Goal: Understand process/instructions

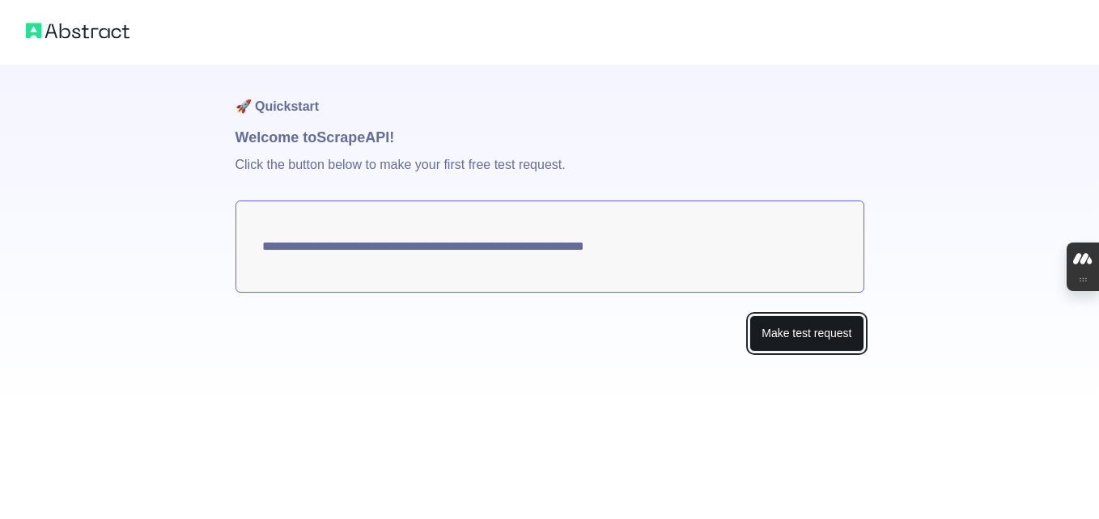
click at [798, 326] on button "Make test request" at bounding box center [806, 334] width 114 height 36
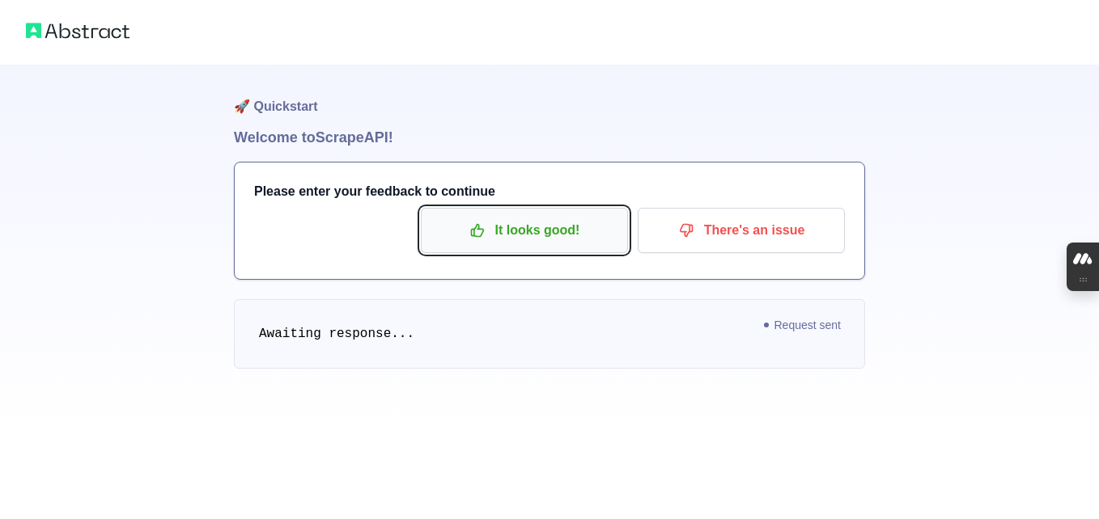
click at [561, 236] on p "It looks good!" at bounding box center [524, 231] width 183 height 28
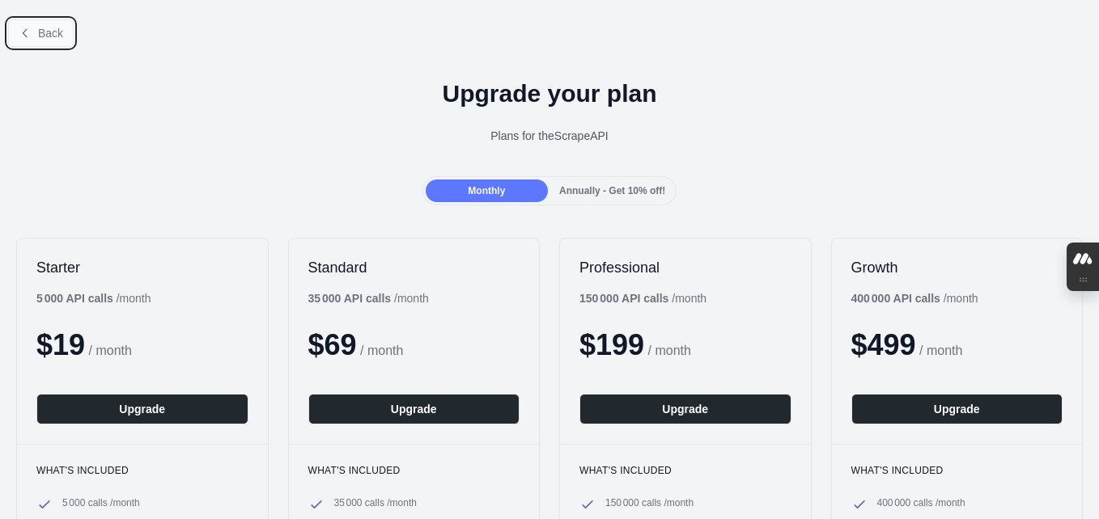
click at [47, 32] on span "Back" at bounding box center [50, 33] width 25 height 13
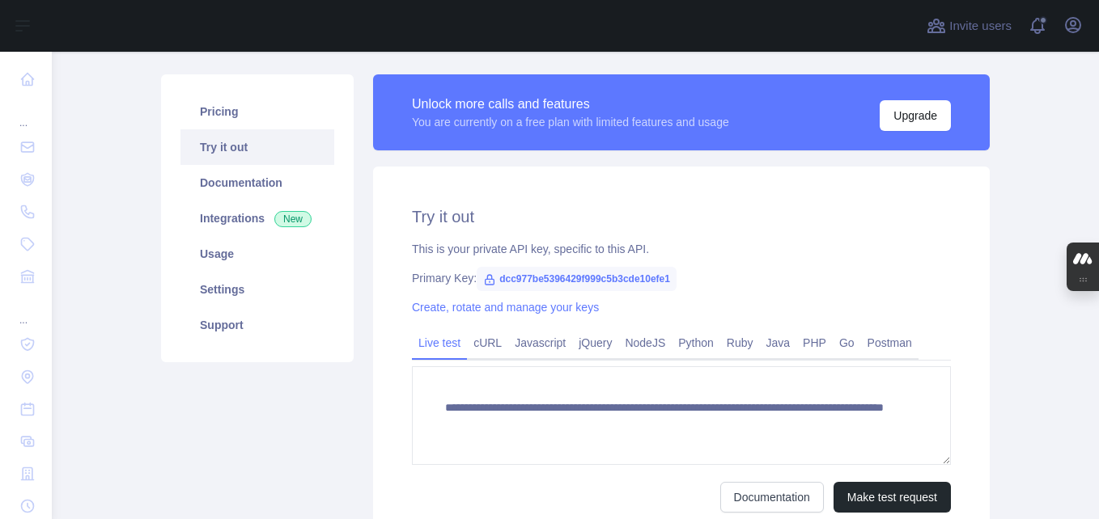
scroll to position [95, 0]
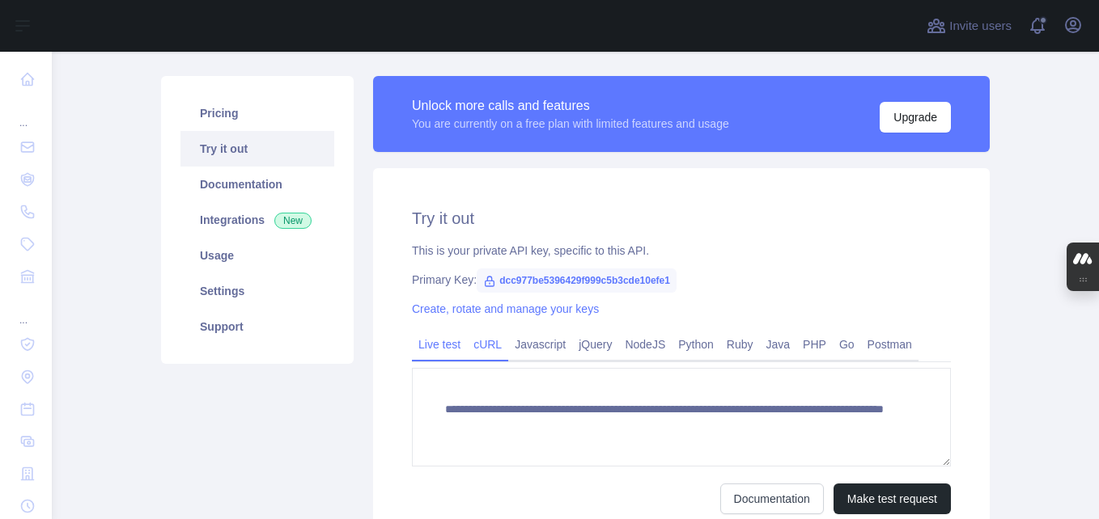
click at [487, 341] on link "cURL" at bounding box center [487, 345] width 41 height 26
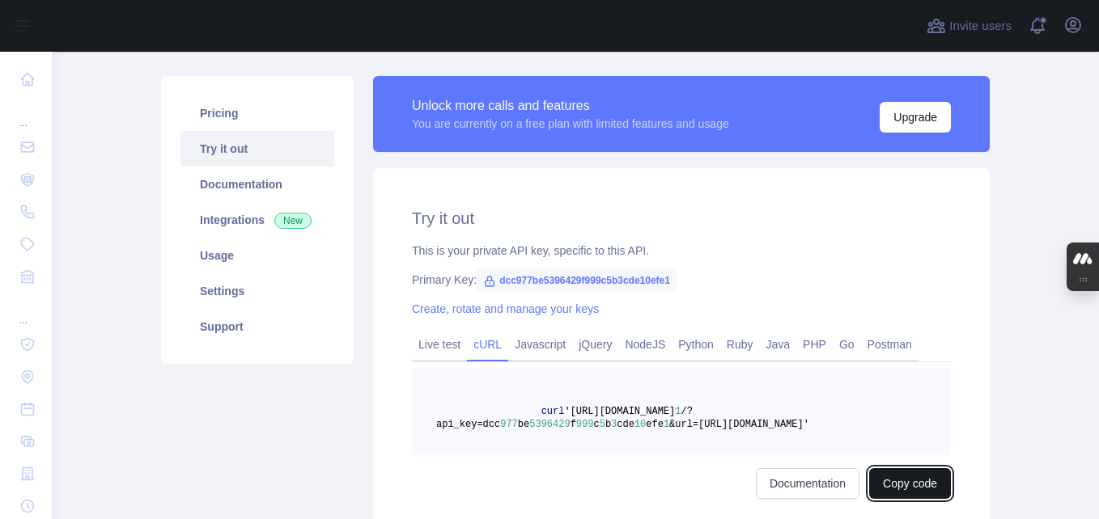
click at [902, 481] on button "Copy code" at bounding box center [910, 484] width 82 height 31
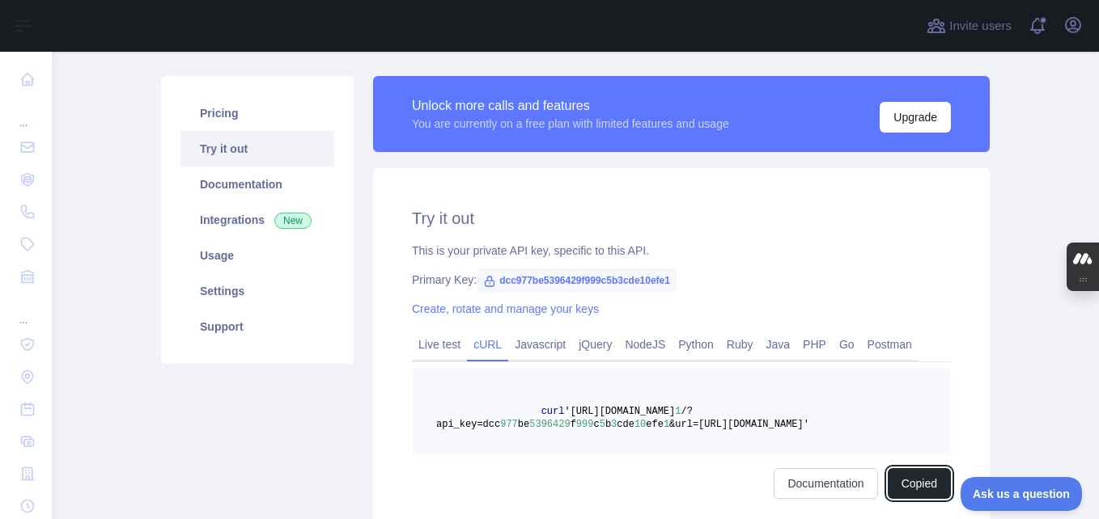
scroll to position [0, 0]
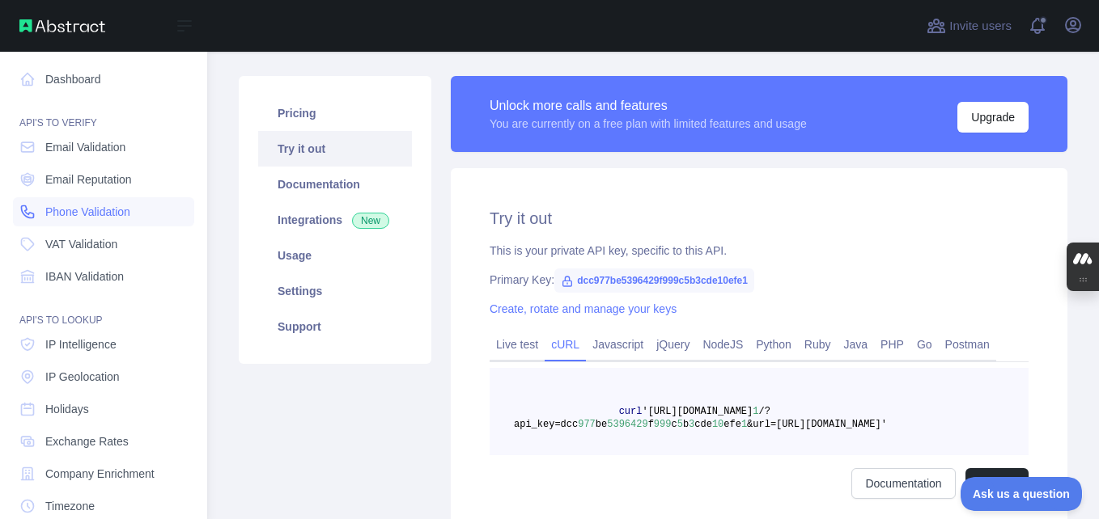
click at [75, 206] on span "Phone Validation" at bounding box center [87, 212] width 85 height 16
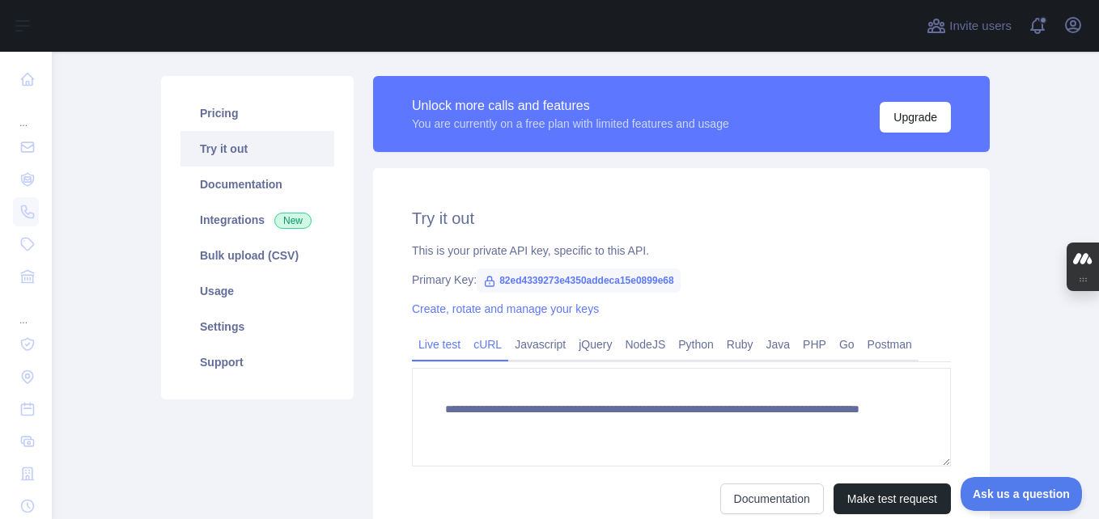
click at [480, 342] on link "cURL" at bounding box center [487, 345] width 41 height 26
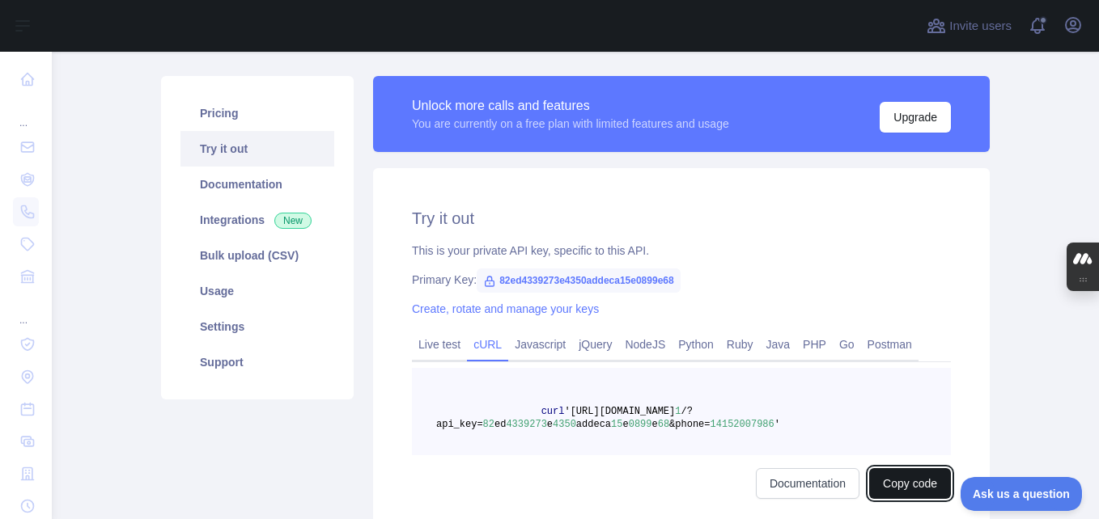
click at [893, 484] on button "Copy code" at bounding box center [910, 484] width 82 height 31
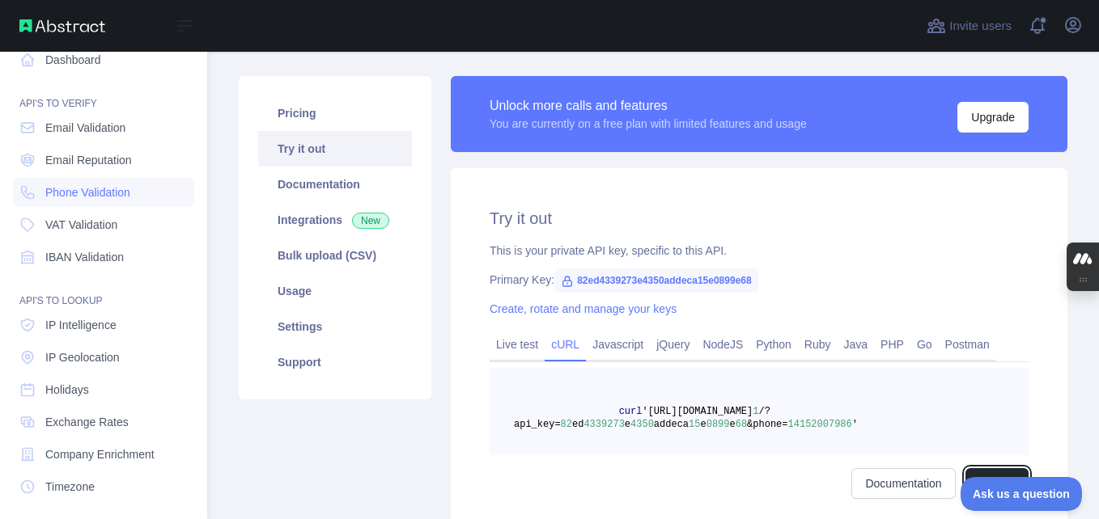
scroll to position [18, 0]
click at [98, 325] on span "IP Intelligence" at bounding box center [80, 327] width 71 height 16
